Goal: Complete application form: Complete application form

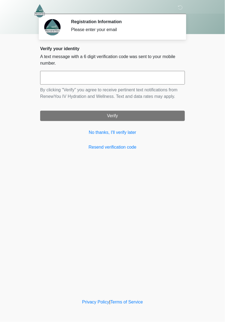
click at [158, 76] on input "text" at bounding box center [112, 78] width 144 height 14
click at [188, 154] on div "**********" at bounding box center [112, 100] width 153 height 109
click at [146, 79] on input "text" at bounding box center [112, 78] width 144 height 14
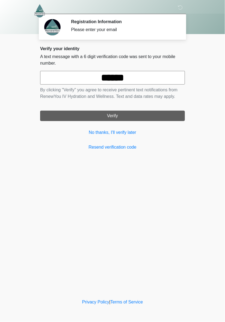
type input "******"
click at [149, 116] on button "Verify" at bounding box center [112, 116] width 144 height 10
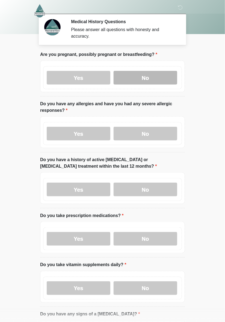
click at [141, 80] on label "No" at bounding box center [145, 78] width 64 height 14
click at [157, 81] on label "No" at bounding box center [145, 78] width 64 height 14
click at [153, 80] on label "No" at bounding box center [145, 78] width 64 height 14
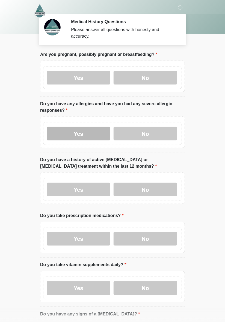
click at [88, 137] on label "Yes" at bounding box center [79, 134] width 64 height 14
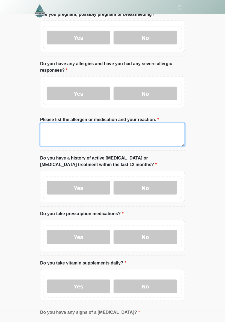
click at [164, 135] on textarea "Please list the allergen or medication and your reaction." at bounding box center [112, 134] width 144 height 23
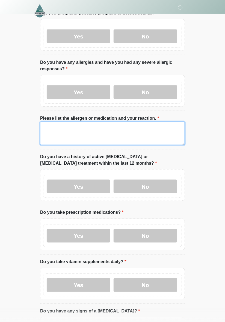
scroll to position [56, 0]
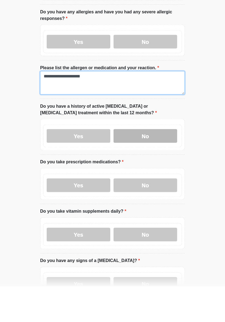
type textarea "**********"
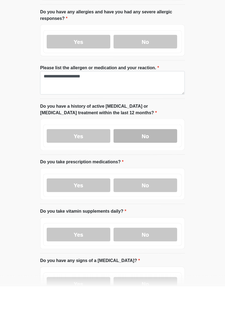
click at [166, 169] on label "No" at bounding box center [145, 172] width 64 height 14
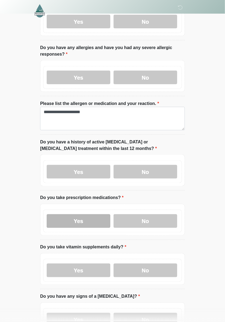
click at [90, 225] on label "Yes" at bounding box center [79, 221] width 64 height 14
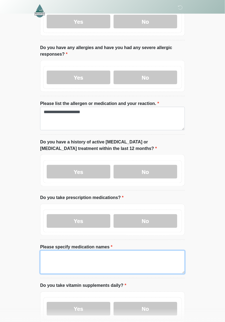
click at [148, 261] on textarea "Please specify medication names" at bounding box center [112, 262] width 144 height 23
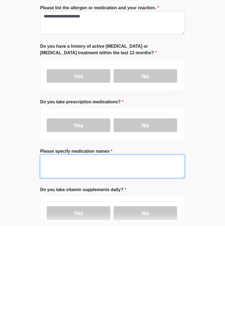
scroll to position [105, 0]
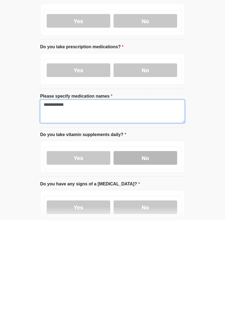
type textarea "**********"
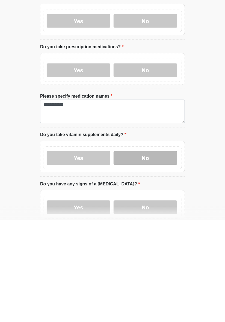
click at [154, 260] on label "No" at bounding box center [145, 260] width 64 height 14
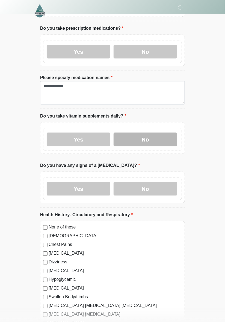
scroll to position [231, 0]
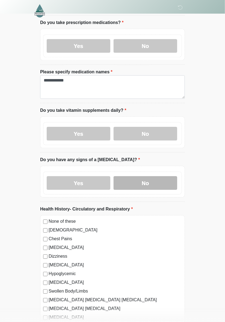
click at [155, 183] on label "No" at bounding box center [145, 183] width 64 height 14
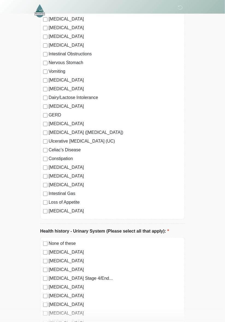
scroll to position [875, 0]
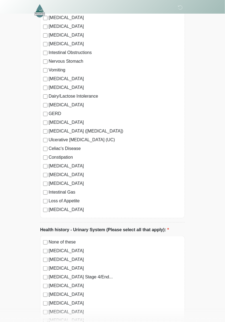
click at [45, 214] on div "None of these [MEDICAL_DATA] [MEDICAL_DATA] [GEOGRAPHIC_DATA] [GEOGRAPHIC_DATA]…" at bounding box center [112, 110] width 144 height 215
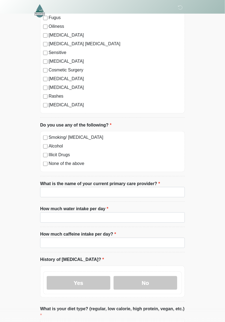
scroll to position [1475, 0]
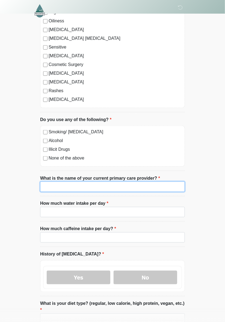
click at [136, 185] on input "What is the name of your current primary care provider?" at bounding box center [112, 187] width 144 height 10
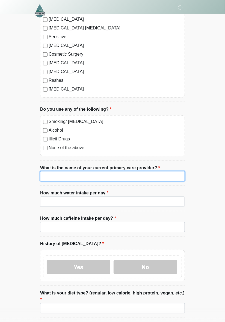
scroll to position [1490, 0]
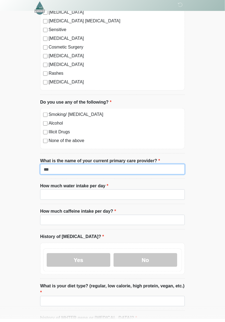
type input "***"
click at [72, 171] on input "***" at bounding box center [112, 172] width 144 height 10
type input "**********"
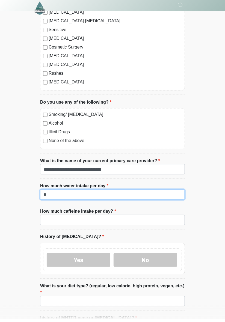
click at [125, 193] on input "How much water intake per day" at bounding box center [112, 197] width 144 height 10
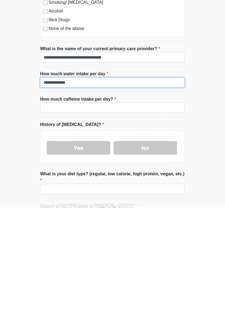
type input "**********"
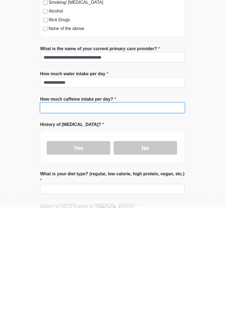
click at [134, 221] on input "How much caffeine intake per day?" at bounding box center [112, 223] width 144 height 10
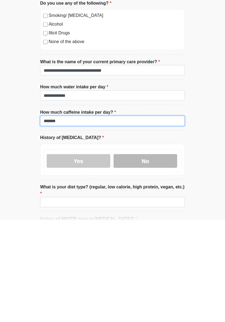
type input "*******"
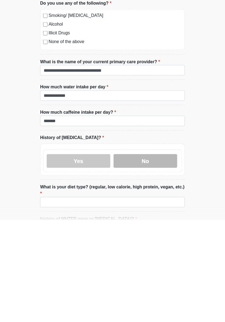
click at [150, 260] on label "No" at bounding box center [145, 263] width 64 height 14
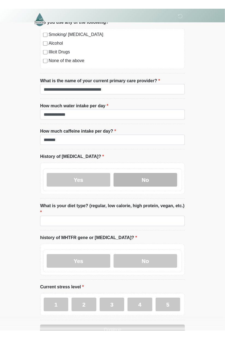
scroll to position [1587, 0]
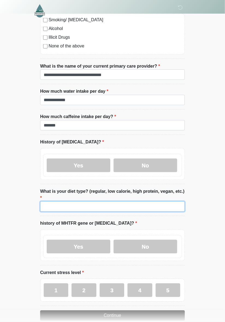
click at [138, 201] on input "What is your diet type? (regular, low calorie, high protein, vegan, etc.)" at bounding box center [112, 206] width 144 height 10
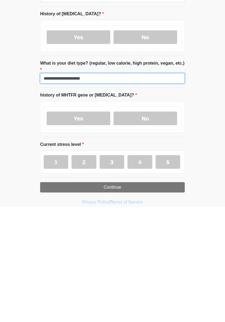
scroll to position [1601, 0]
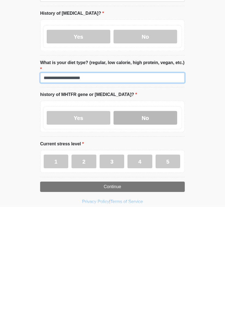
type input "**********"
click at [159, 226] on label "No" at bounding box center [145, 233] width 64 height 14
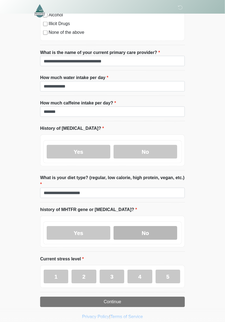
scroll to position [1603, 0]
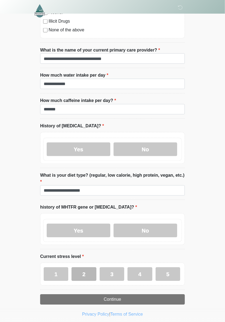
click at [89, 268] on label "2" at bounding box center [83, 274] width 25 height 14
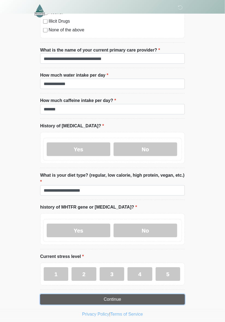
click at [135, 294] on button "Continue" at bounding box center [112, 299] width 144 height 10
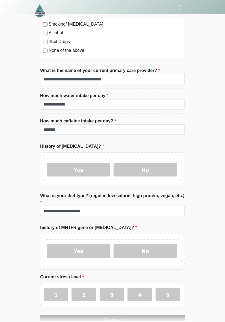
scroll to position [1587, 0]
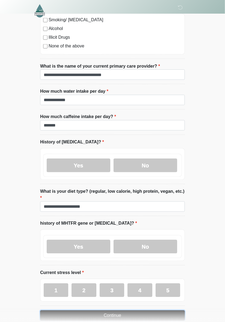
click at [140, 311] on button "Continue" at bounding box center [112, 316] width 144 height 10
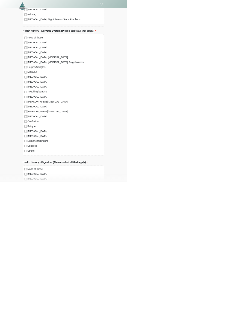
scroll to position [0, 0]
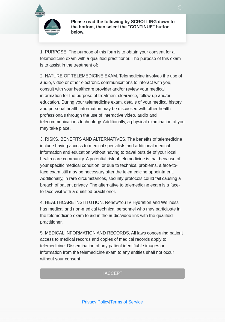
click at [134, 276] on div "‎ ‎ ‎ Please read the following by SCROLLING down to the bottom, then select th…" at bounding box center [113, 148] width 164 height 287
click at [138, 271] on div "1. PURPOSE. The purpose of this form is to obtain your consent for a telemedici…" at bounding box center [112, 164] width 144 height 230
click at [157, 273] on div "1. PURPOSE. The purpose of this form is to obtain your consent for a telemedici…" at bounding box center [112, 164] width 144 height 230
click at [123, 272] on div "1. PURPOSE. The purpose of this form is to obtain your consent for a telemedici…" at bounding box center [112, 164] width 144 height 230
click at [128, 275] on div "1. PURPOSE. The purpose of this form is to obtain your consent for a telemedici…" at bounding box center [112, 164] width 144 height 230
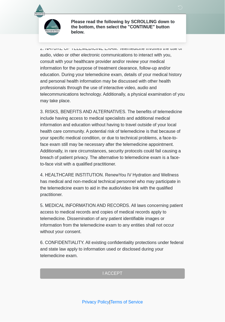
scroll to position [109, 0]
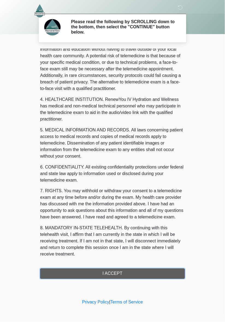
click at [133, 270] on button "I ACCEPT" at bounding box center [112, 274] width 144 height 10
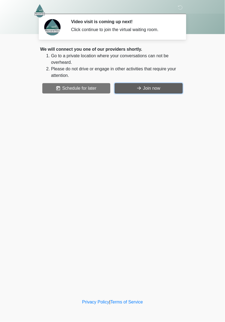
click at [150, 91] on button "Join now" at bounding box center [149, 88] width 68 height 10
